Goal: Find specific page/section: Find specific page/section

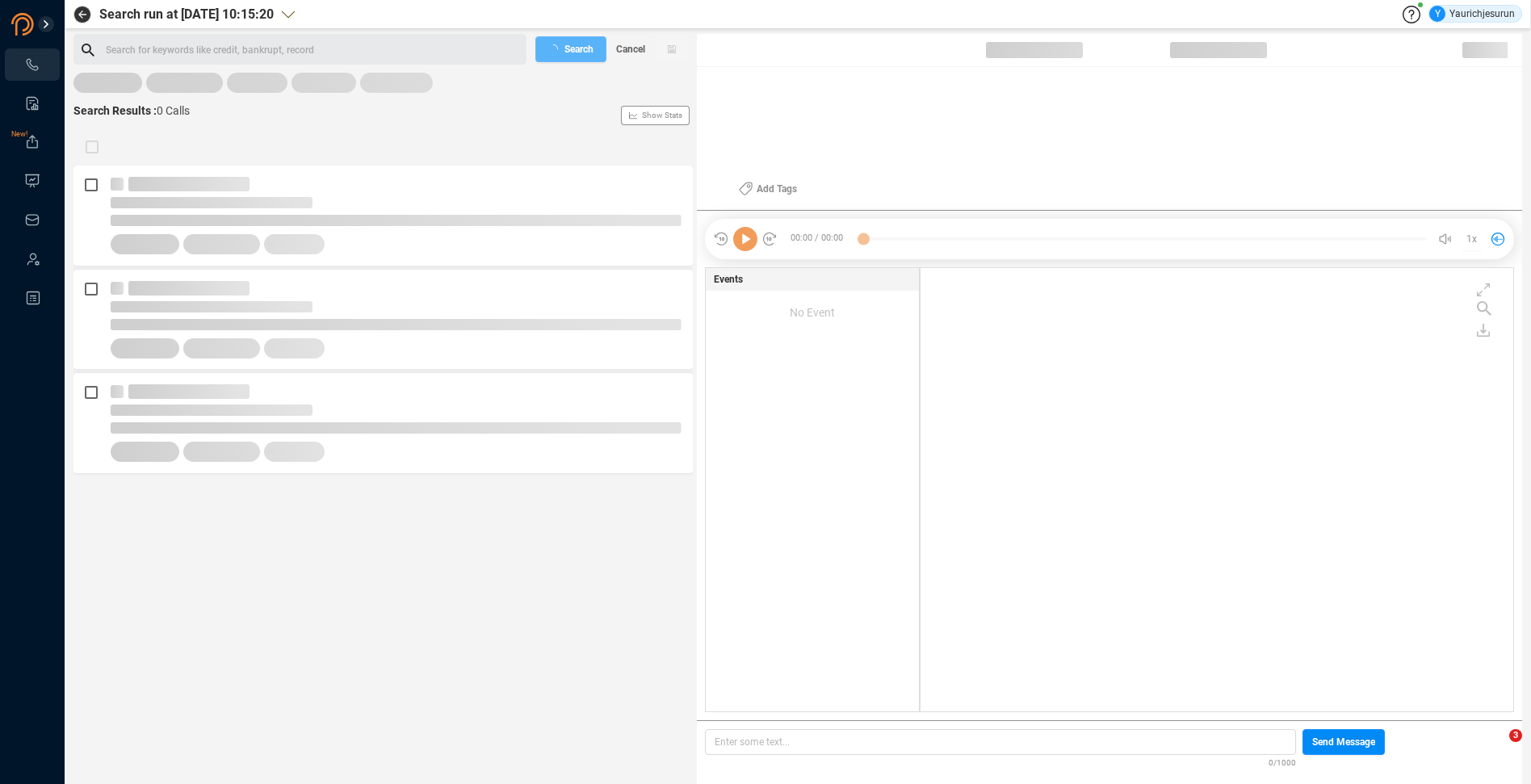
scroll to position [440, 584]
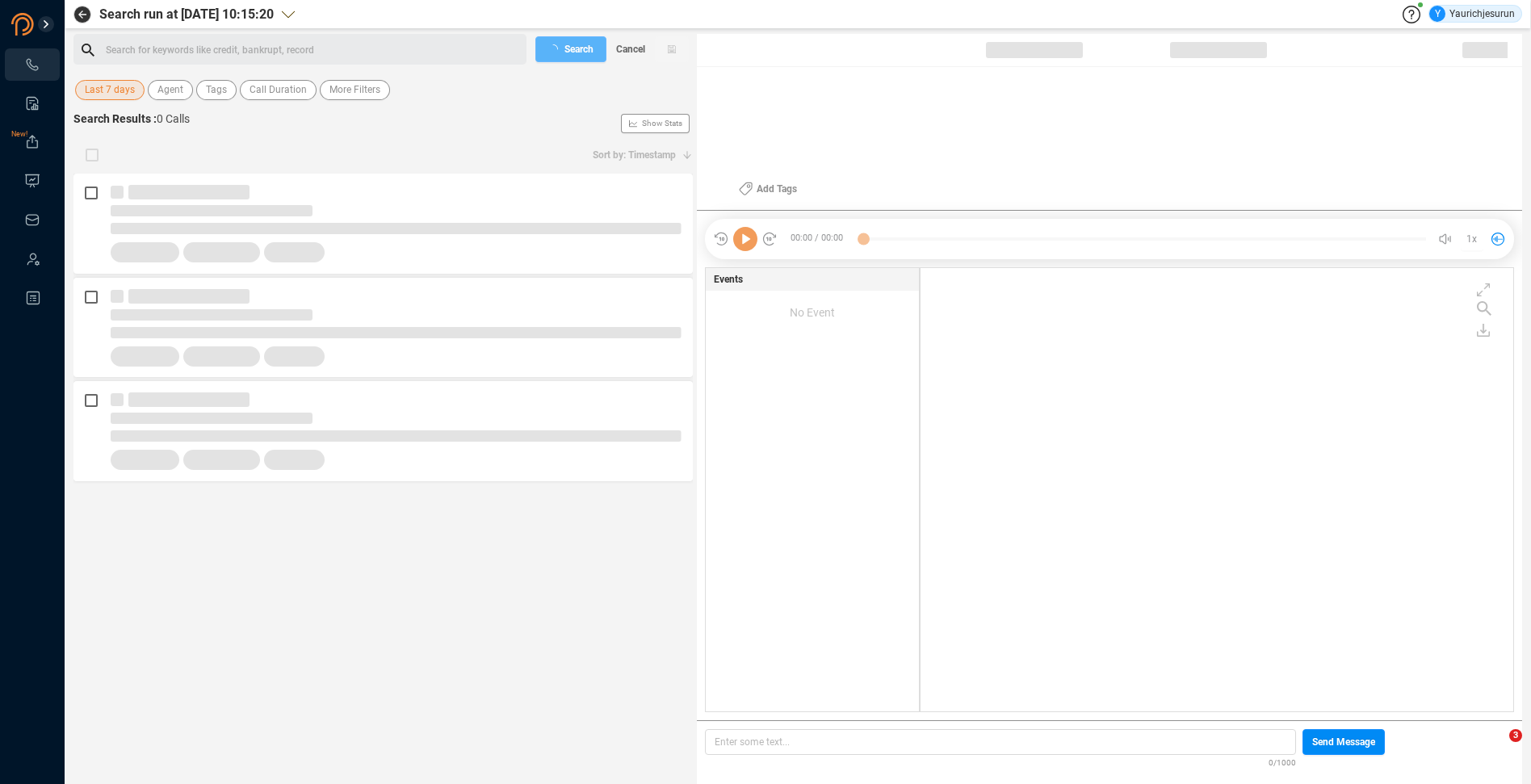
click at [107, 87] on span "Last 7 days" at bounding box center [109, 90] width 50 height 20
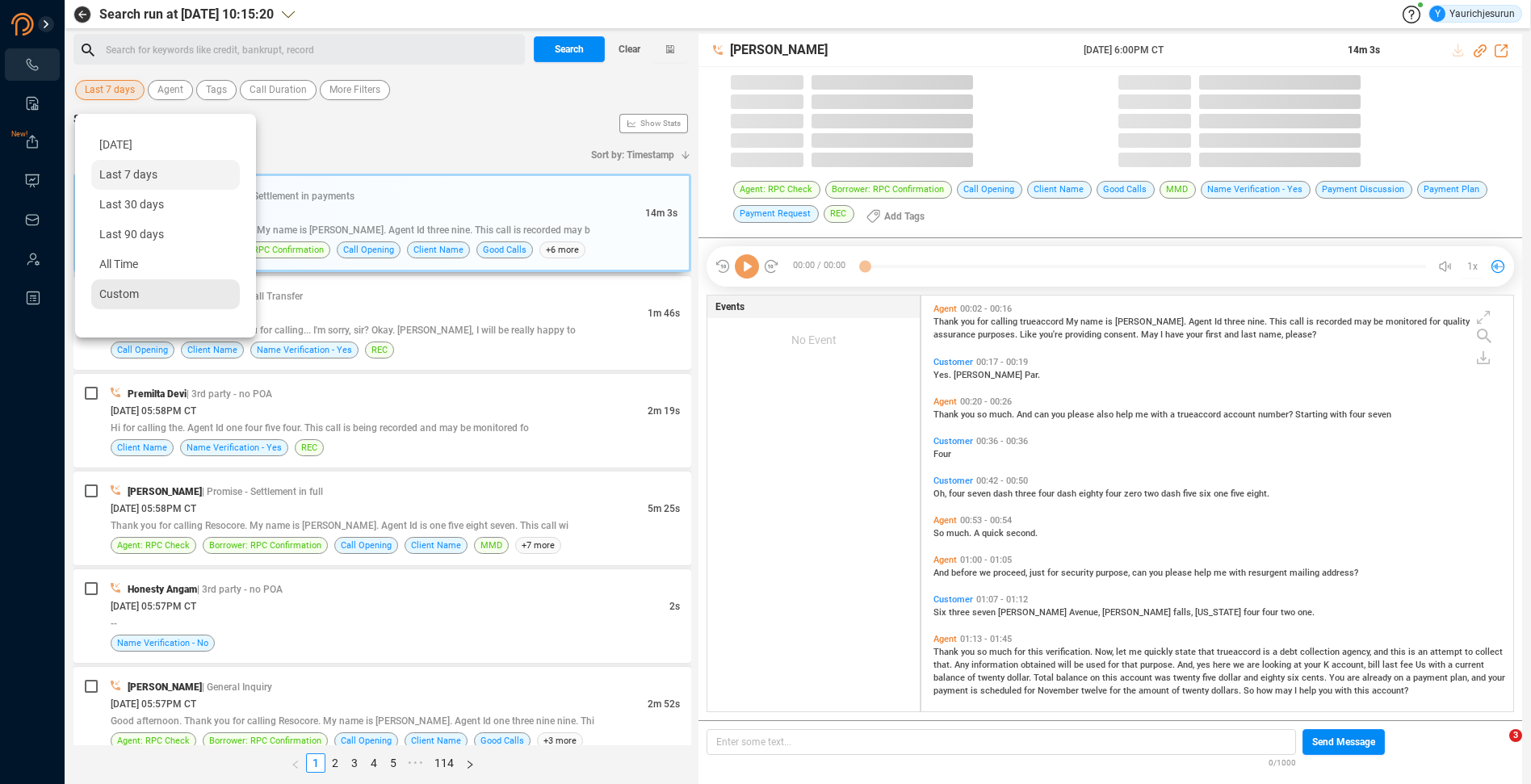
scroll to position [416, 583]
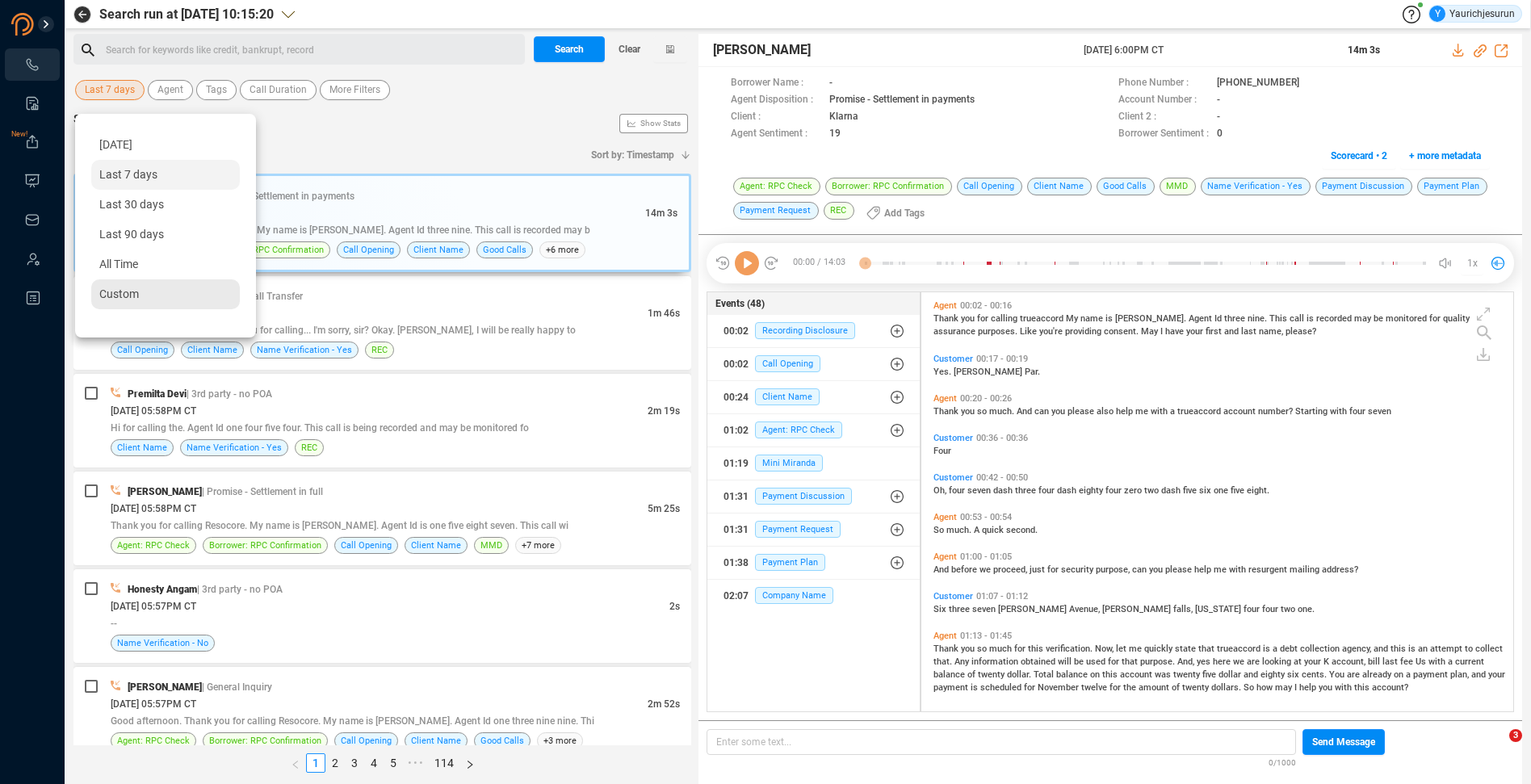
click at [113, 293] on span "Custom" at bounding box center [119, 293] width 39 height 13
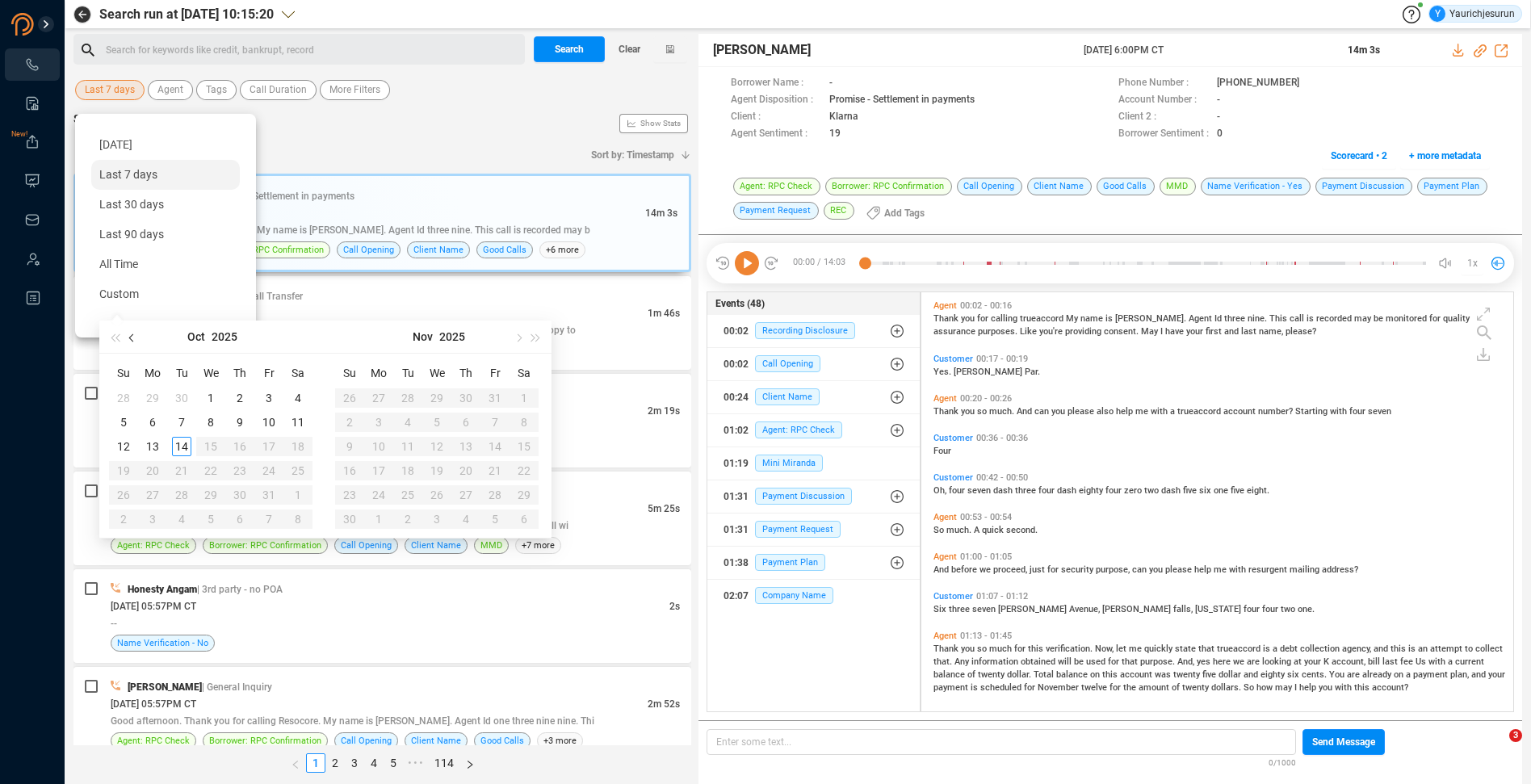
click at [129, 329] on button "button" at bounding box center [132, 336] width 17 height 32
type input "[DATE]"
click at [154, 396] on div "1" at bounding box center [153, 398] width 19 height 19
type input "[DATE]"
click at [182, 495] on div "30" at bounding box center [182, 495] width 19 height 19
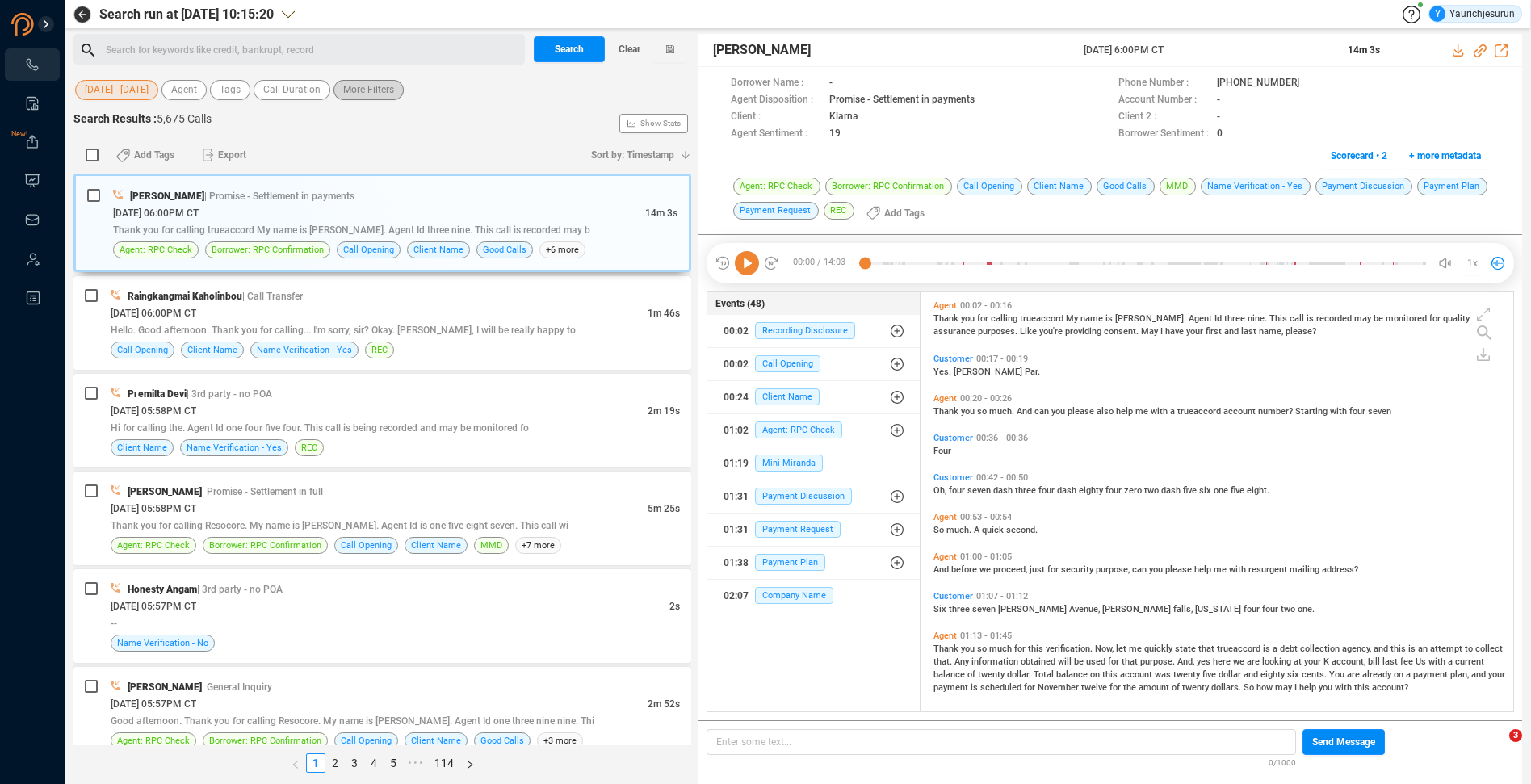
click at [367, 92] on span "More Filters" at bounding box center [369, 90] width 51 height 20
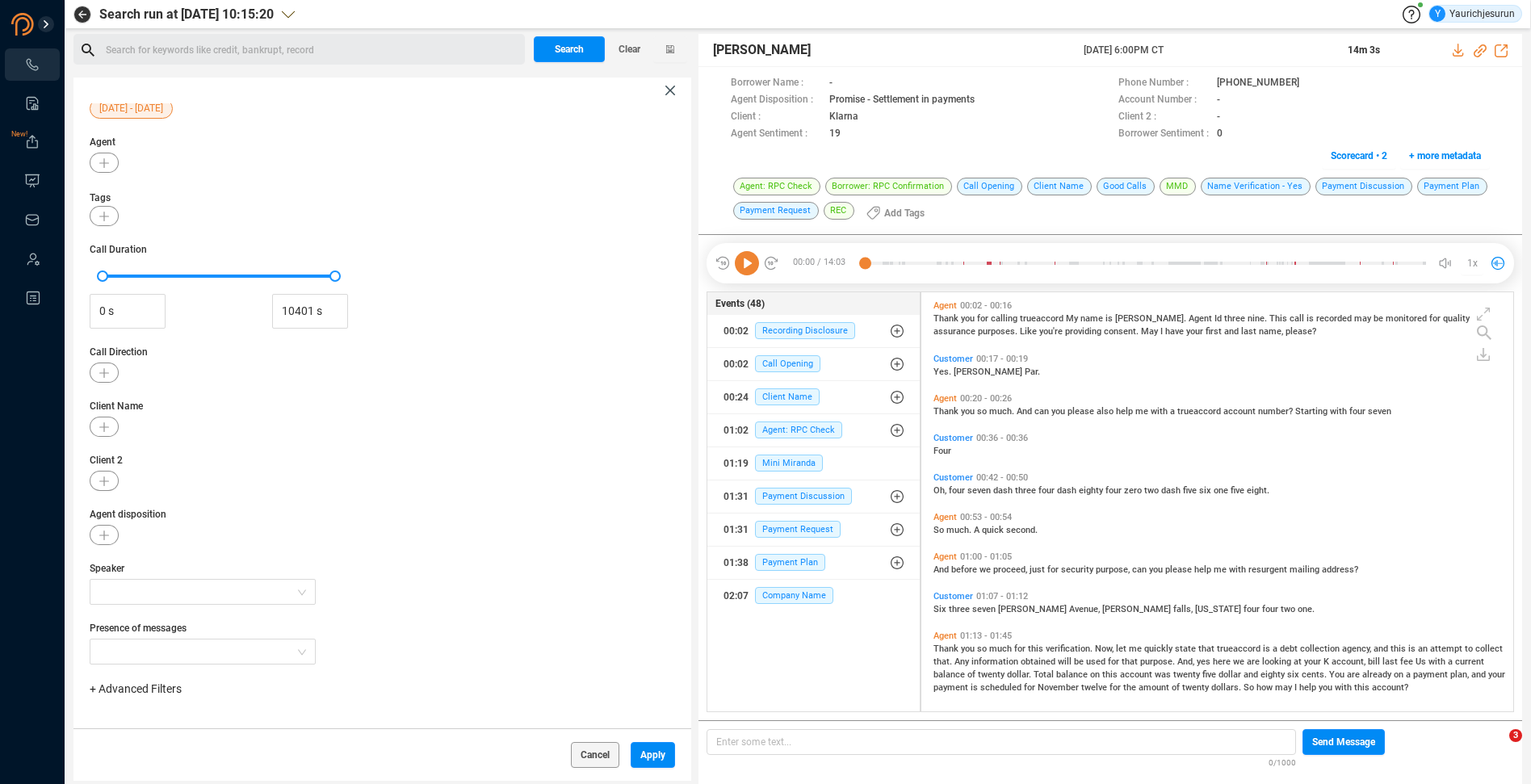
scroll to position [38, 0]
click at [154, 686] on span "+ Advanced Filters" at bounding box center [135, 687] width 92 height 13
click at [163, 620] on span "Phone Number" at bounding box center [143, 624] width 75 height 13
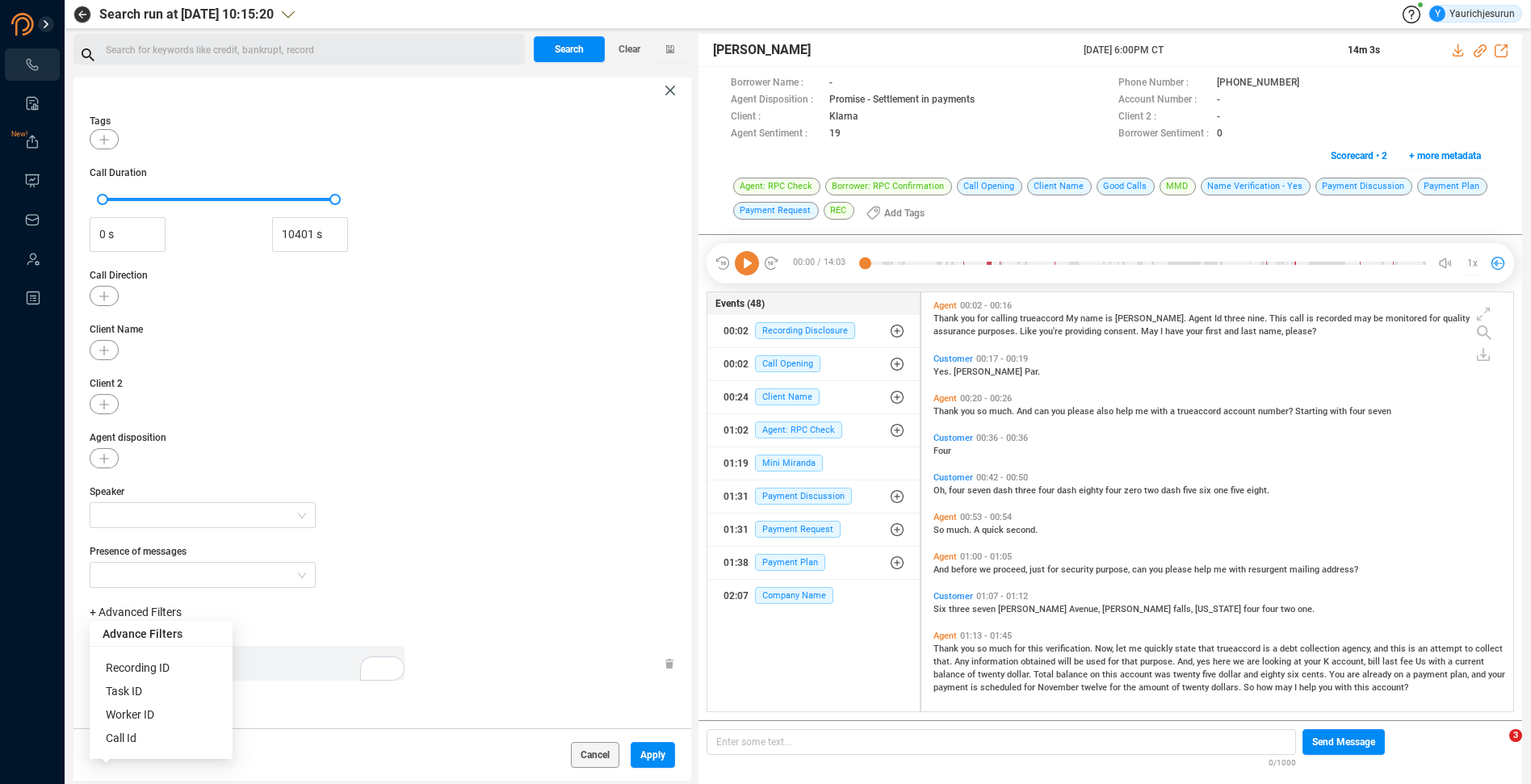
click at [281, 657] on div "Enter a comma separated list ﻿" at bounding box center [251, 664] width 307 height 35
click at [631, 760] on button "Apply" at bounding box center [652, 755] width 45 height 26
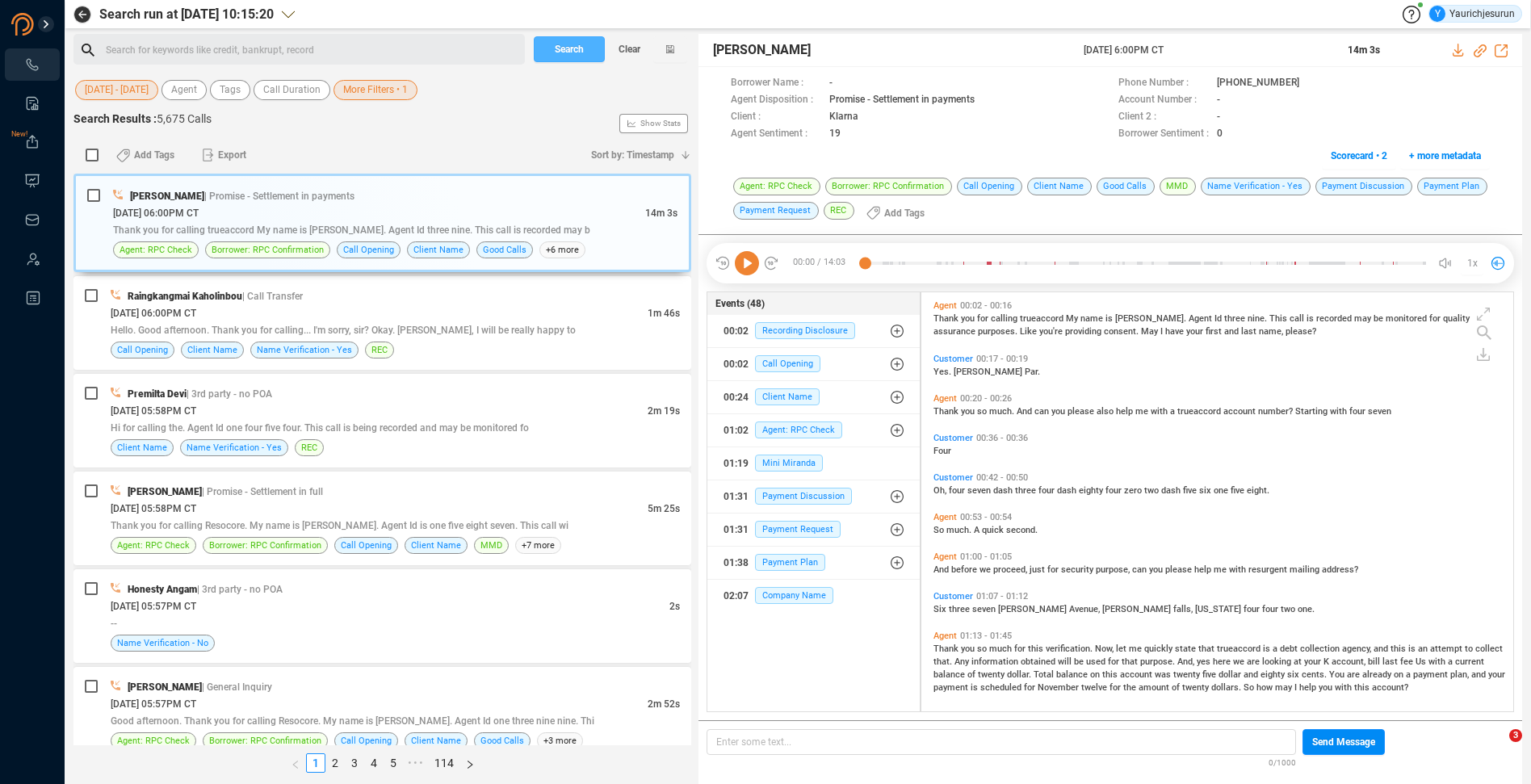
click at [550, 59] on button "Search" at bounding box center [569, 50] width 71 height 26
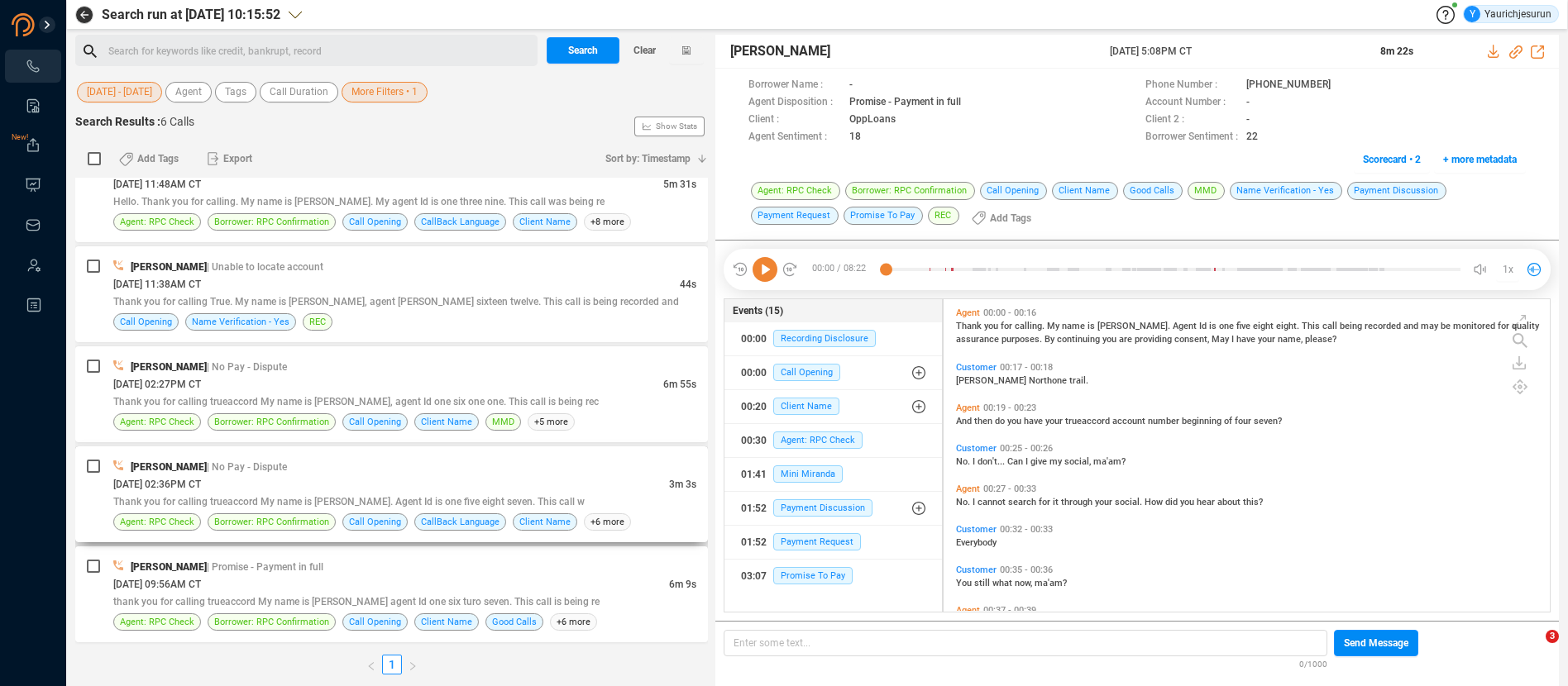
click at [469, 465] on div "[PERSON_NAME] | No Pay - Dispute" at bounding box center [405, 466] width 583 height 17
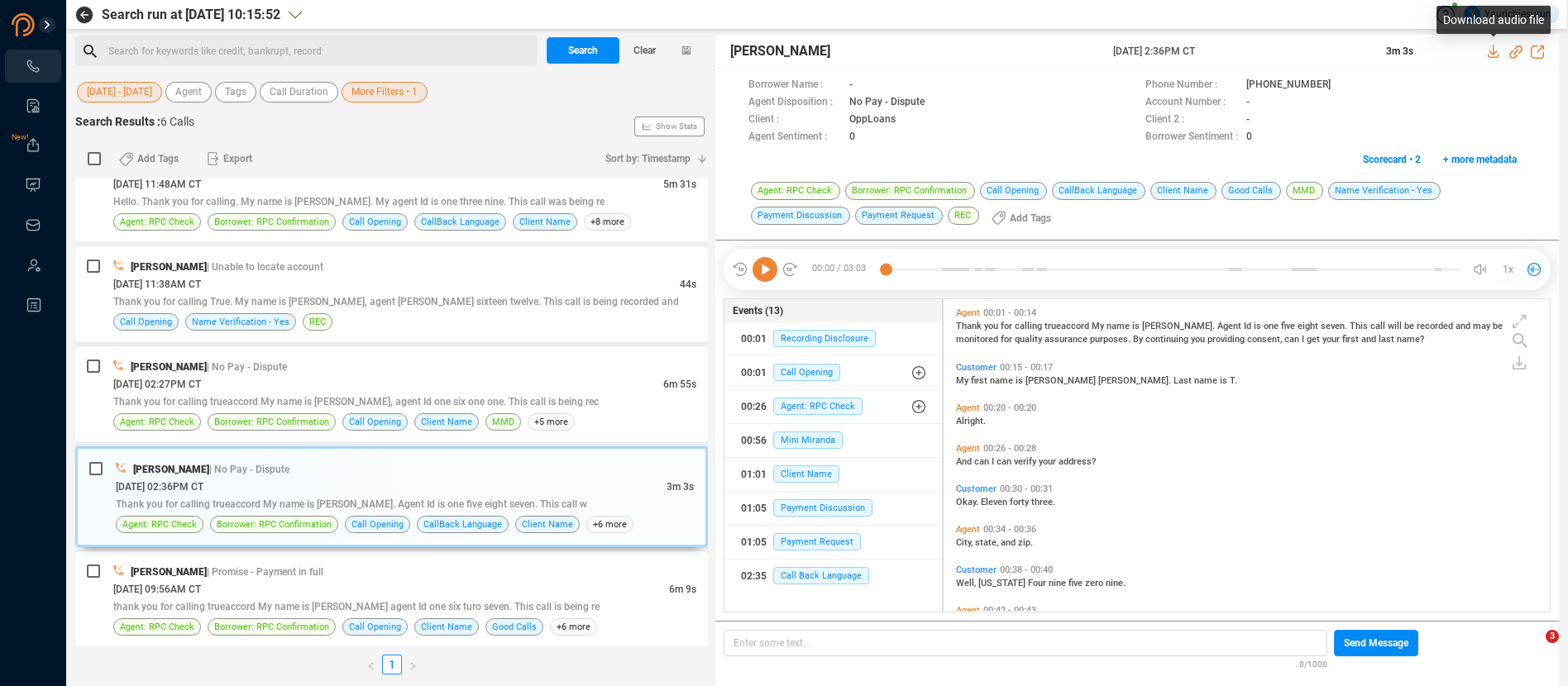
click at [1490, 49] on icon at bounding box center [1495, 51] width 13 height 13
click at [405, 560] on div "[PERSON_NAME] | Promise - Payment in full [DATE] 09:56AM CT 6m 9s thank you for…" at bounding box center [391, 599] width 632 height 96
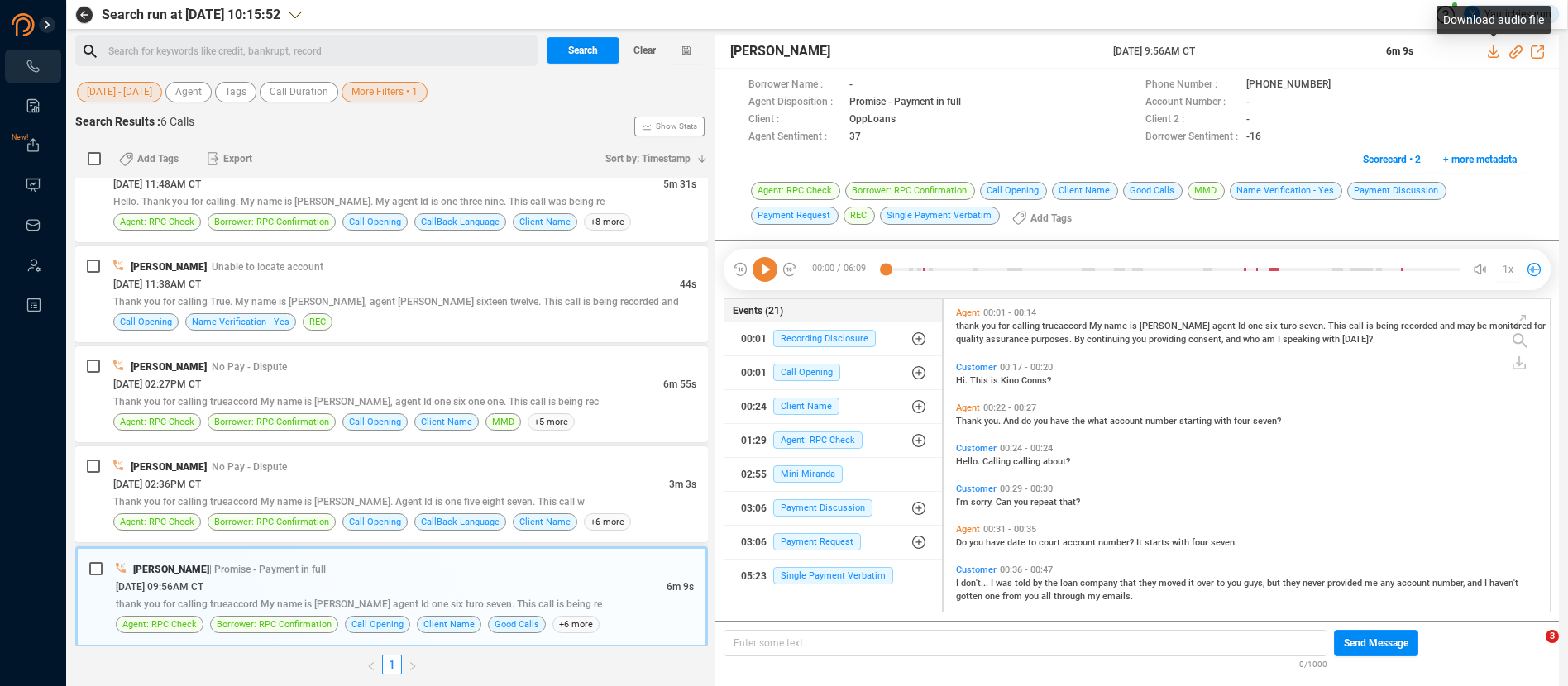
click at [1492, 51] on icon at bounding box center [1495, 51] width 13 height 13
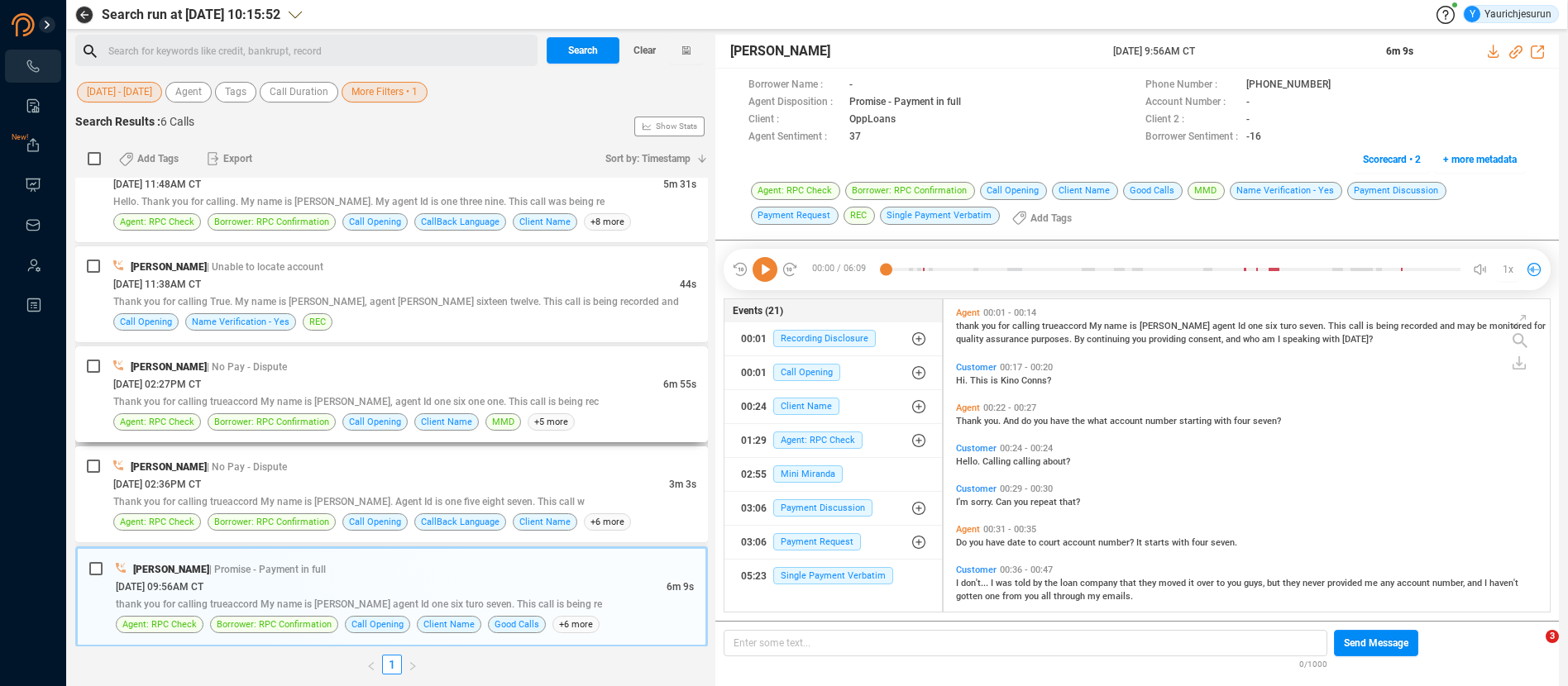
click at [491, 370] on div "[PERSON_NAME] | No Pay - Dispute" at bounding box center [405, 366] width 583 height 17
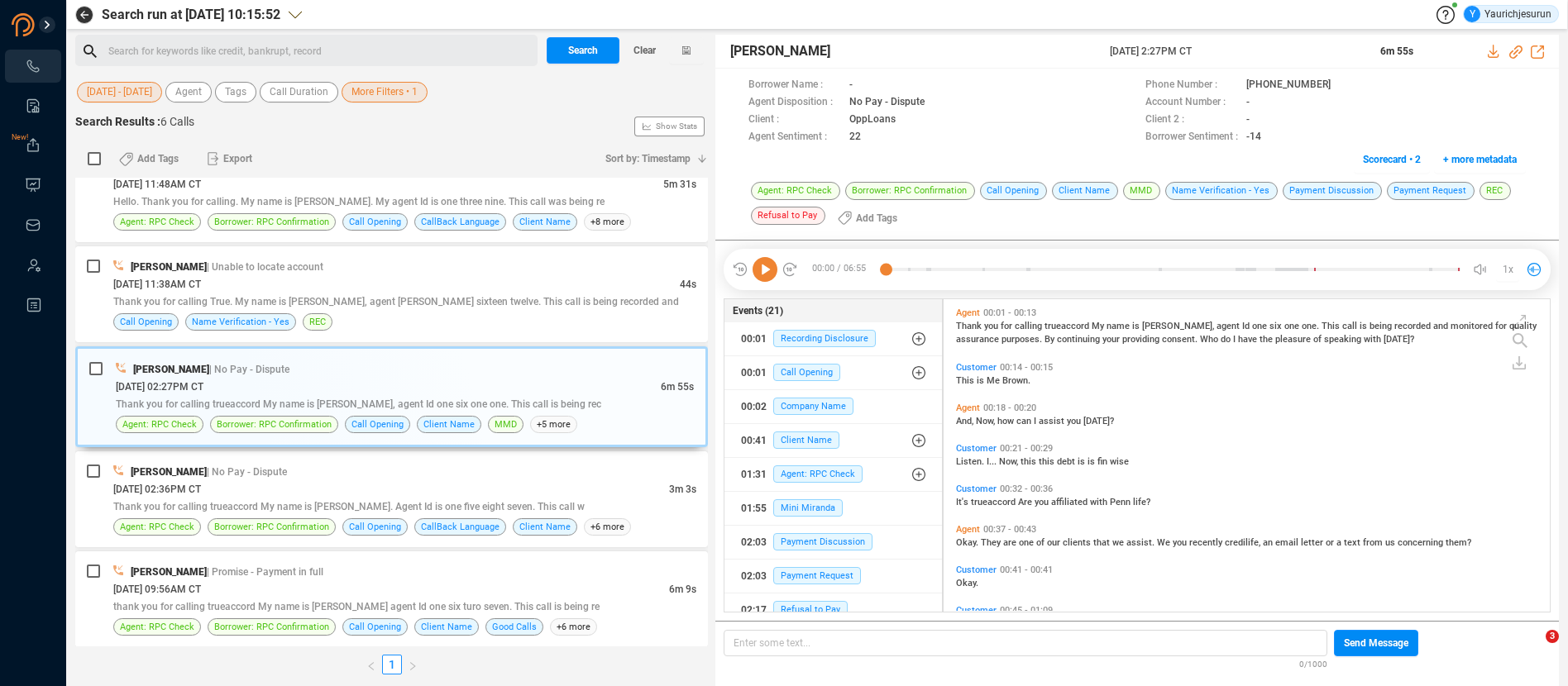
click at [1492, 52] on icon at bounding box center [1494, 51] width 11 height 13
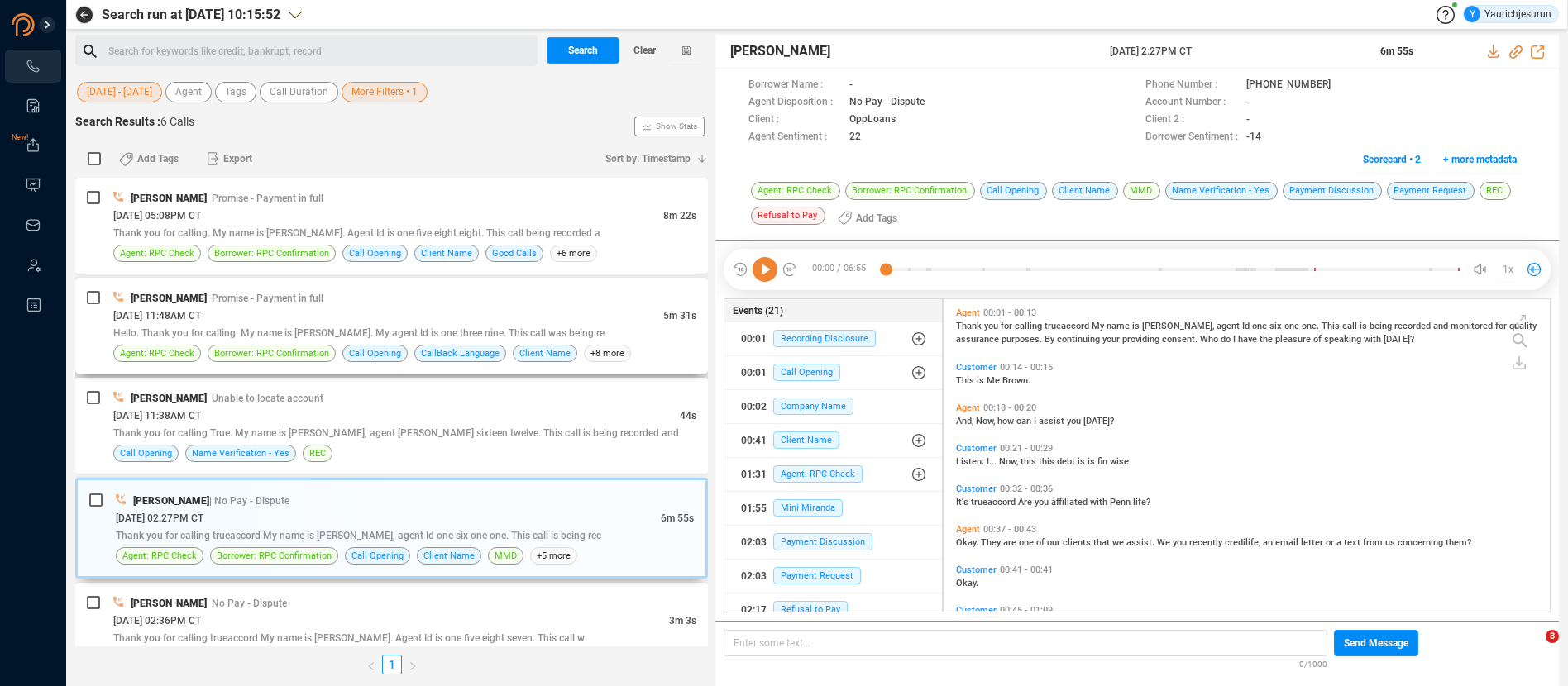
click at [551, 325] on div "Hello. Thank you for calling. My name is [PERSON_NAME]. My agent Id is one thre…" at bounding box center [405, 332] width 583 height 17
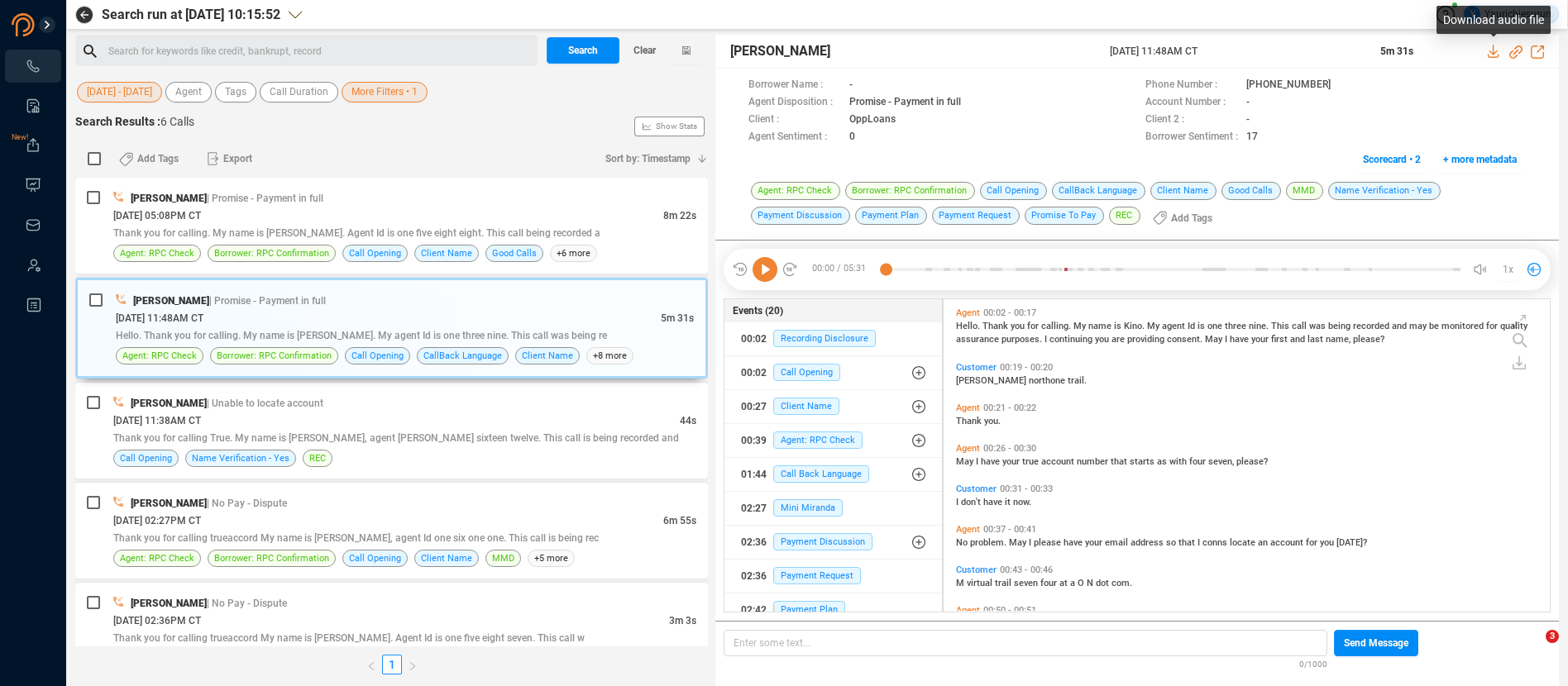
click at [1492, 51] on icon at bounding box center [1495, 51] width 13 height 13
